Goal: Information Seeking & Learning: Compare options

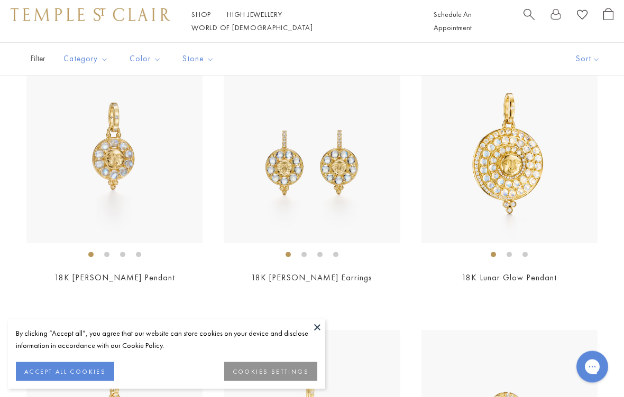
scroll to position [246, 0]
click at [531, 260] on ol at bounding box center [509, 254] width 176 height 13
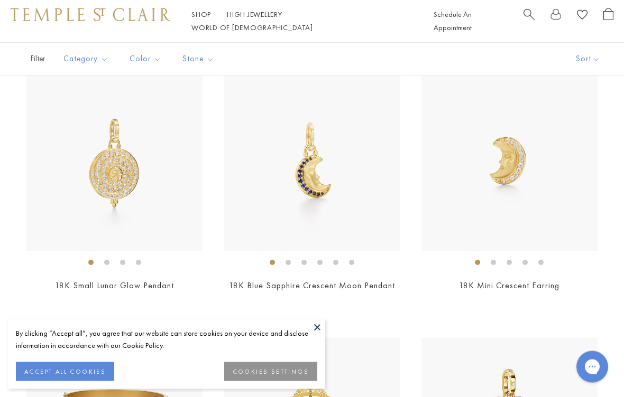
scroll to position [502, 0]
click at [144, 282] on link "18K Small Lunar Glow Pendant" at bounding box center [114, 285] width 119 height 11
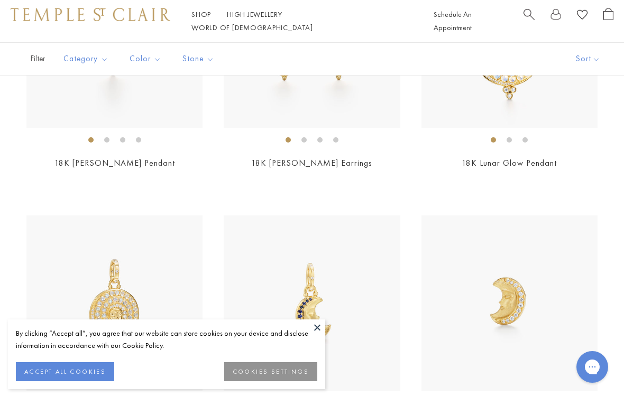
scroll to position [359, 0]
click at [537, 159] on link "18K Lunar Glow Pendant" at bounding box center [508, 164] width 95 height 11
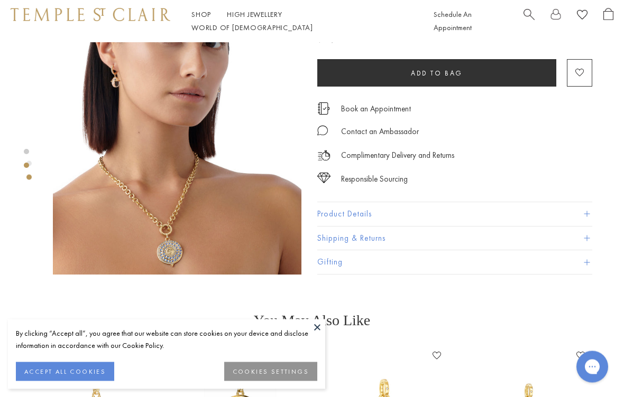
scroll to position [280, 0]
click at [355, 214] on button "Product Details" at bounding box center [454, 214] width 275 height 24
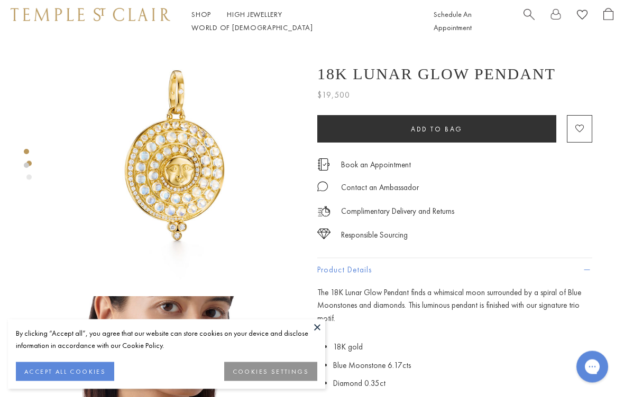
scroll to position [0, 0]
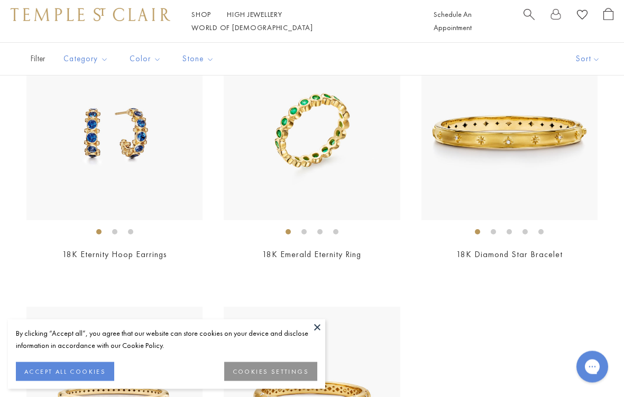
scroll to position [3692, 0]
click at [130, 249] on link "18K Eternity Hoop Earrings" at bounding box center [114, 254] width 105 height 11
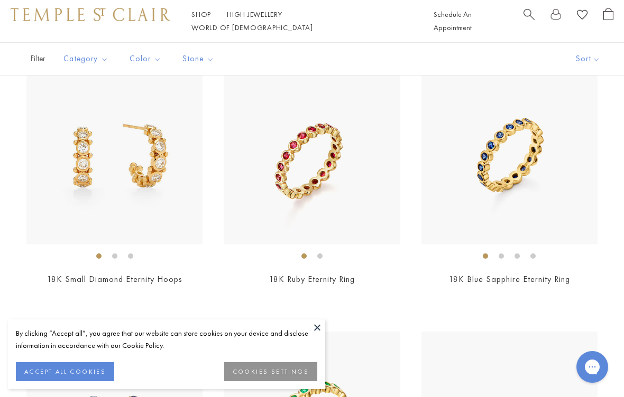
scroll to position [3399, 0]
